Goal: Find contact information: Find contact information

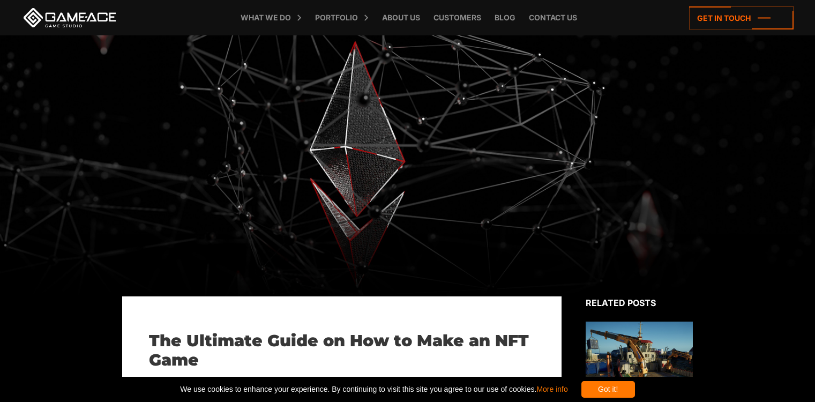
scroll to position [437, 0]
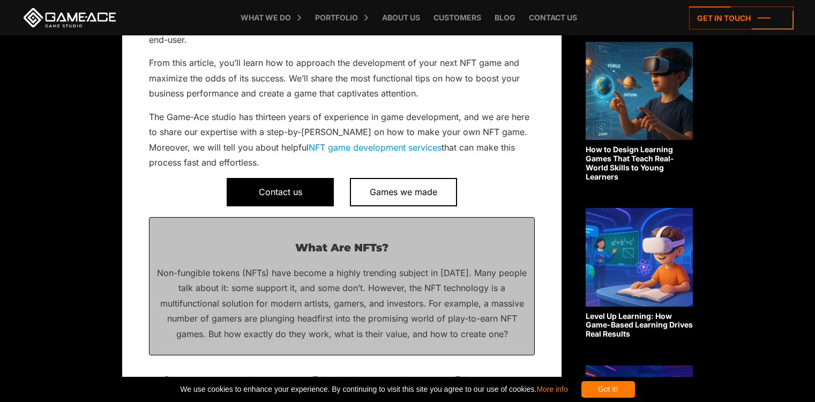
click at [276, 193] on span "Contact us" at bounding box center [280, 192] width 107 height 28
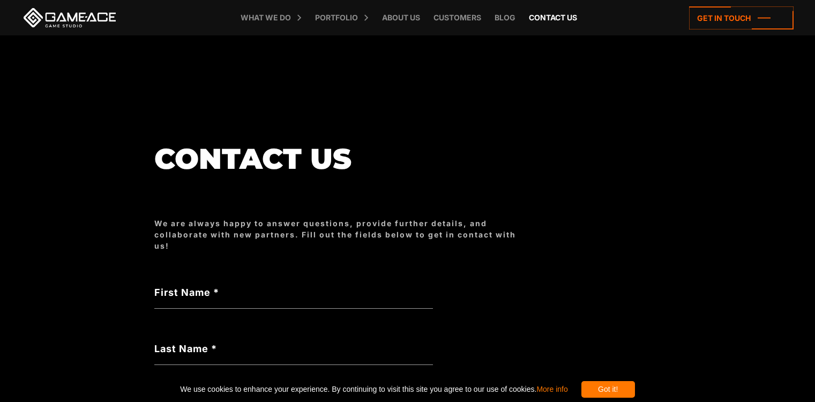
click at [548, 24] on link "Contact us" at bounding box center [552, 17] width 59 height 35
